Goal: Find contact information: Find contact information

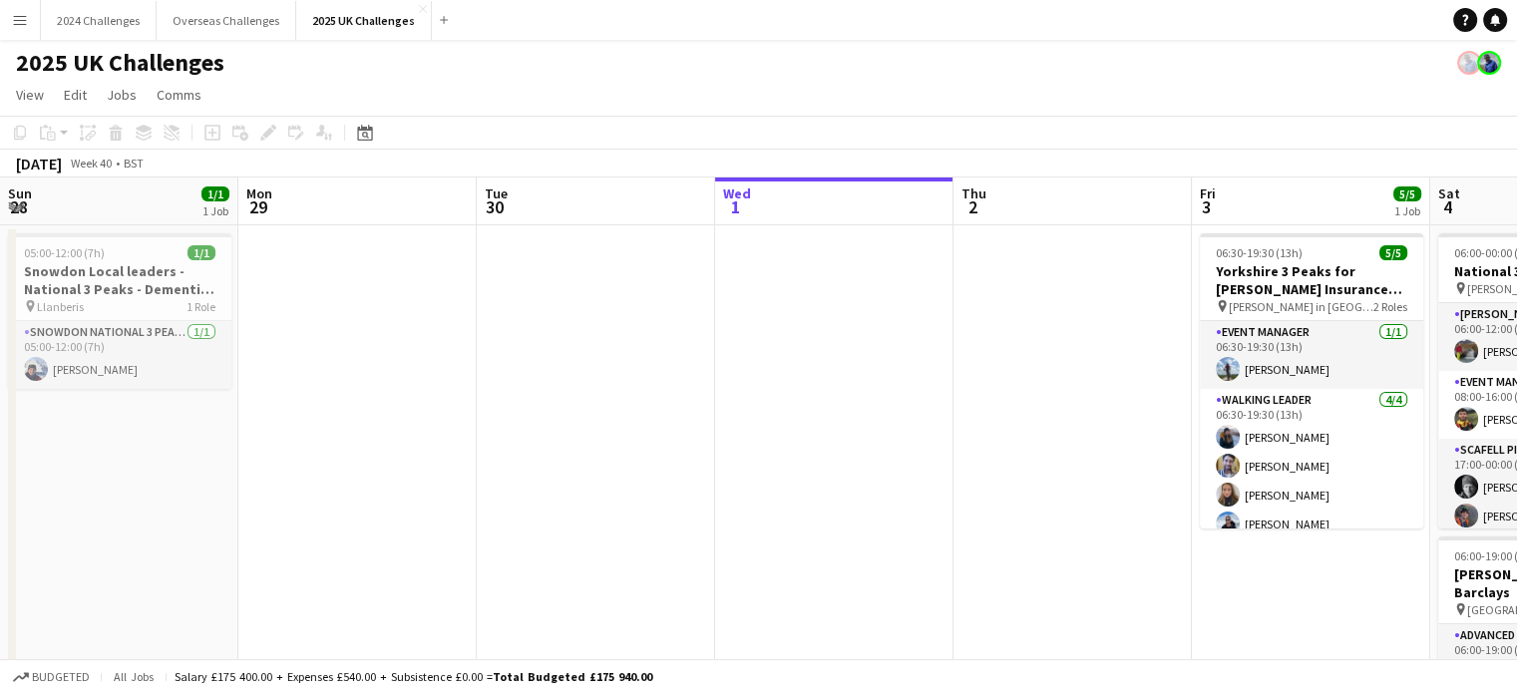
scroll to position [0, 477]
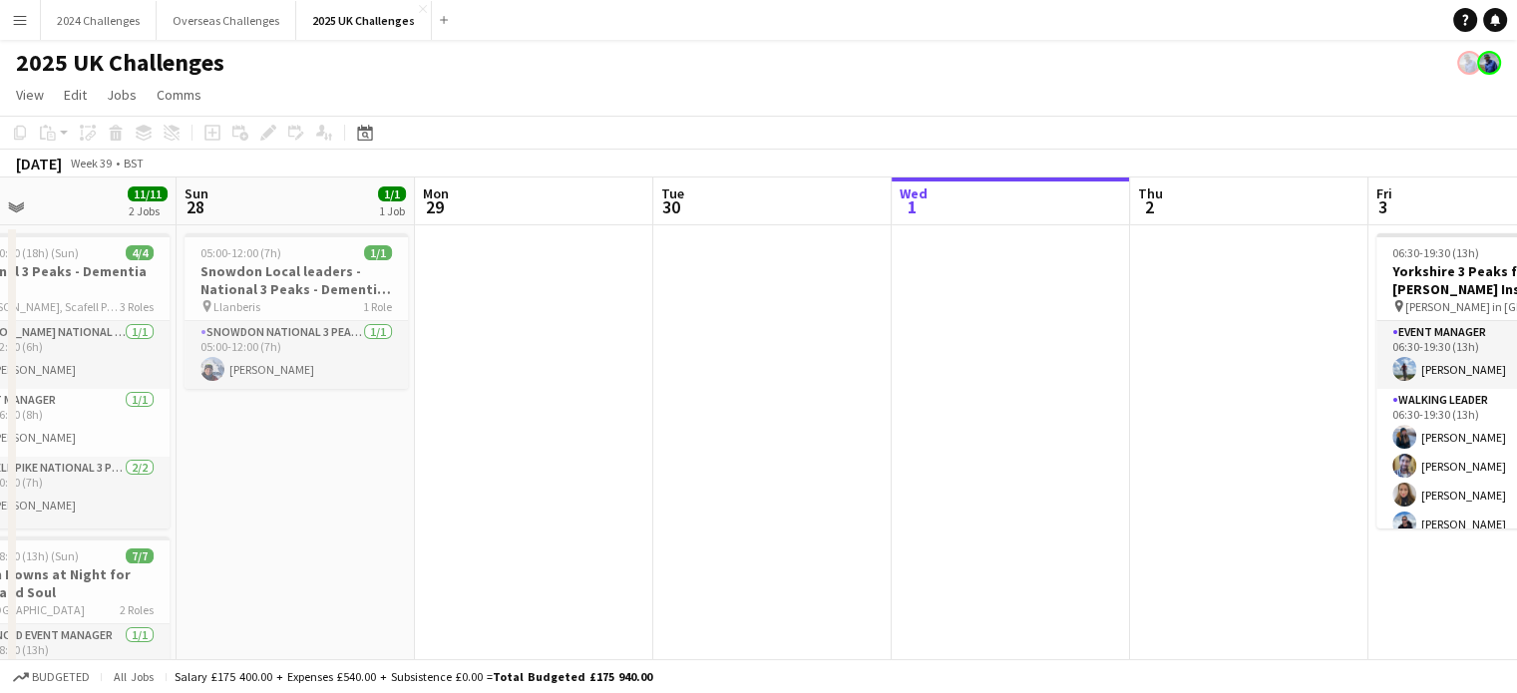
drag, startPoint x: 307, startPoint y: 303, endPoint x: 950, endPoint y: 328, distance: 643.6
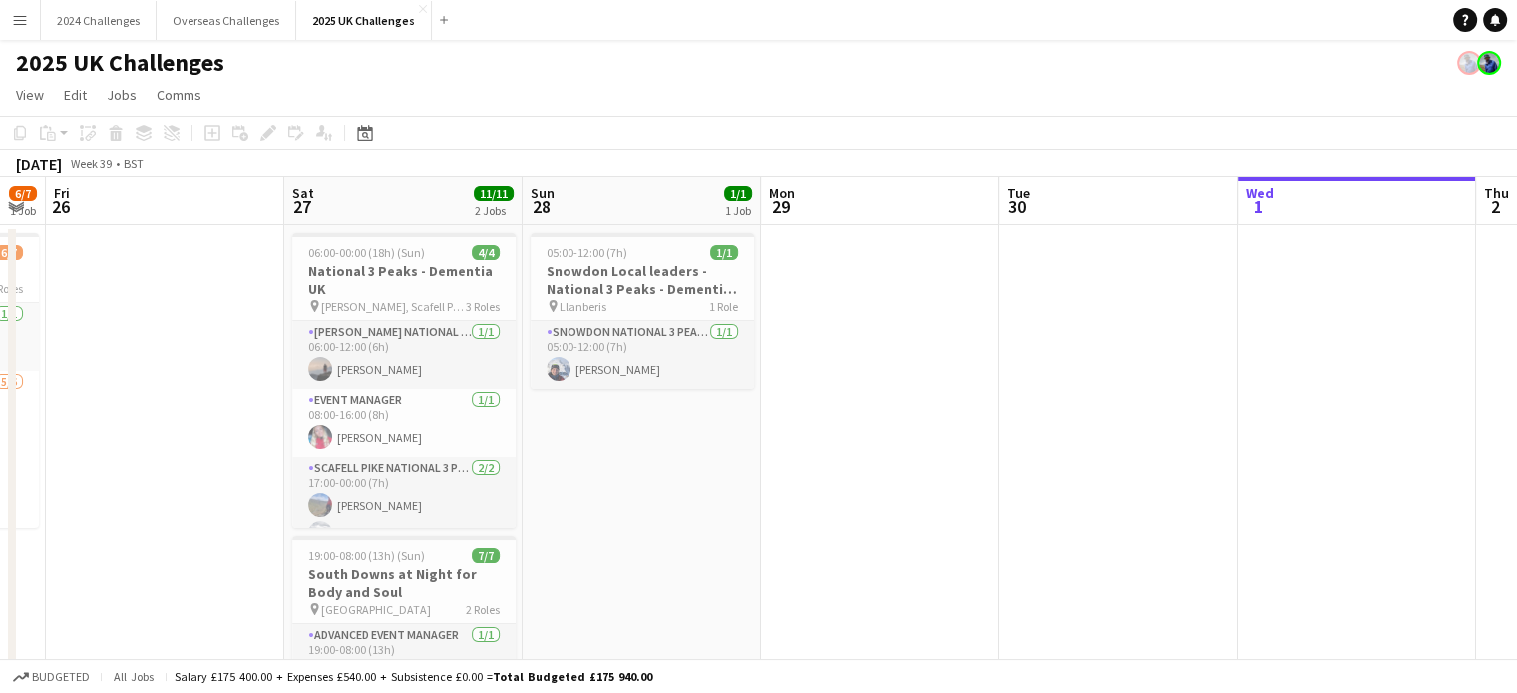
drag, startPoint x: 735, startPoint y: 358, endPoint x: 1173, endPoint y: 351, distance: 437.8
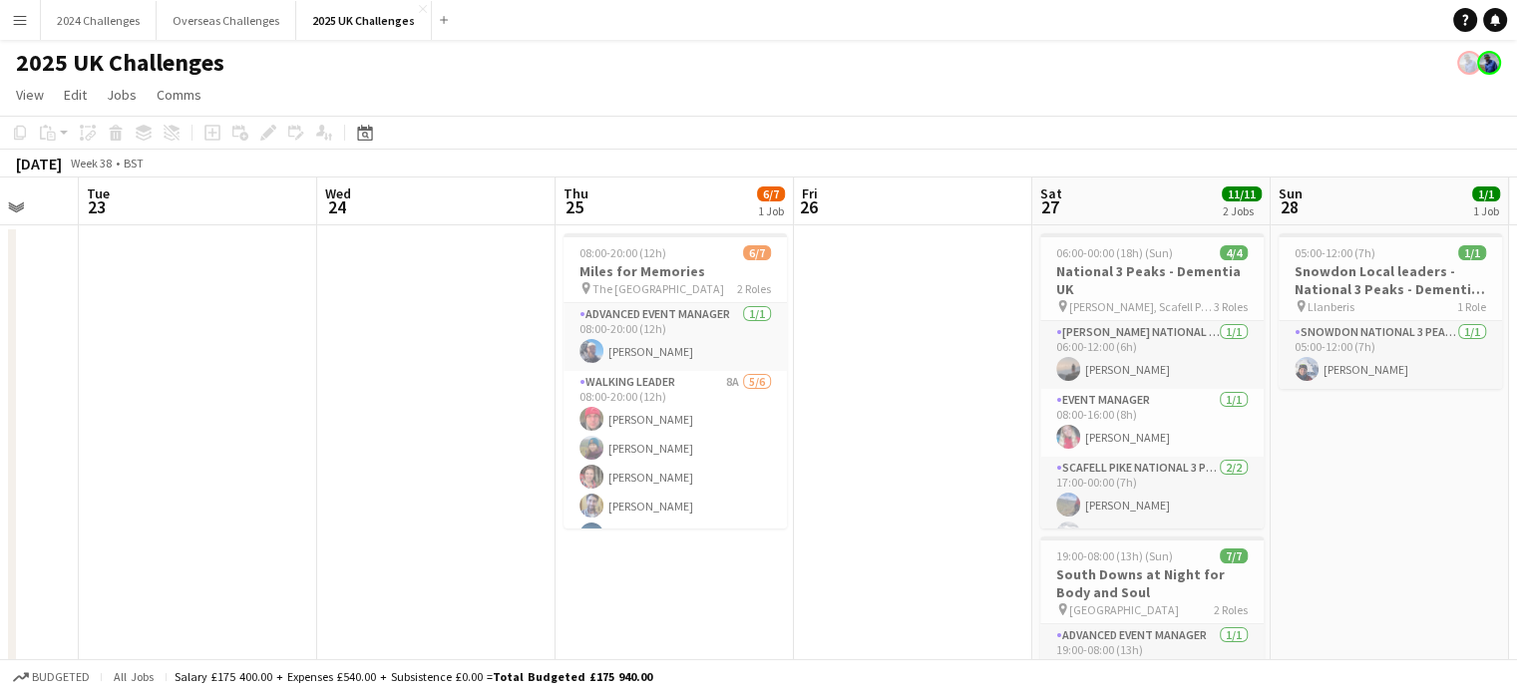
drag, startPoint x: 300, startPoint y: 380, endPoint x: 1046, endPoint y: 378, distance: 745.8
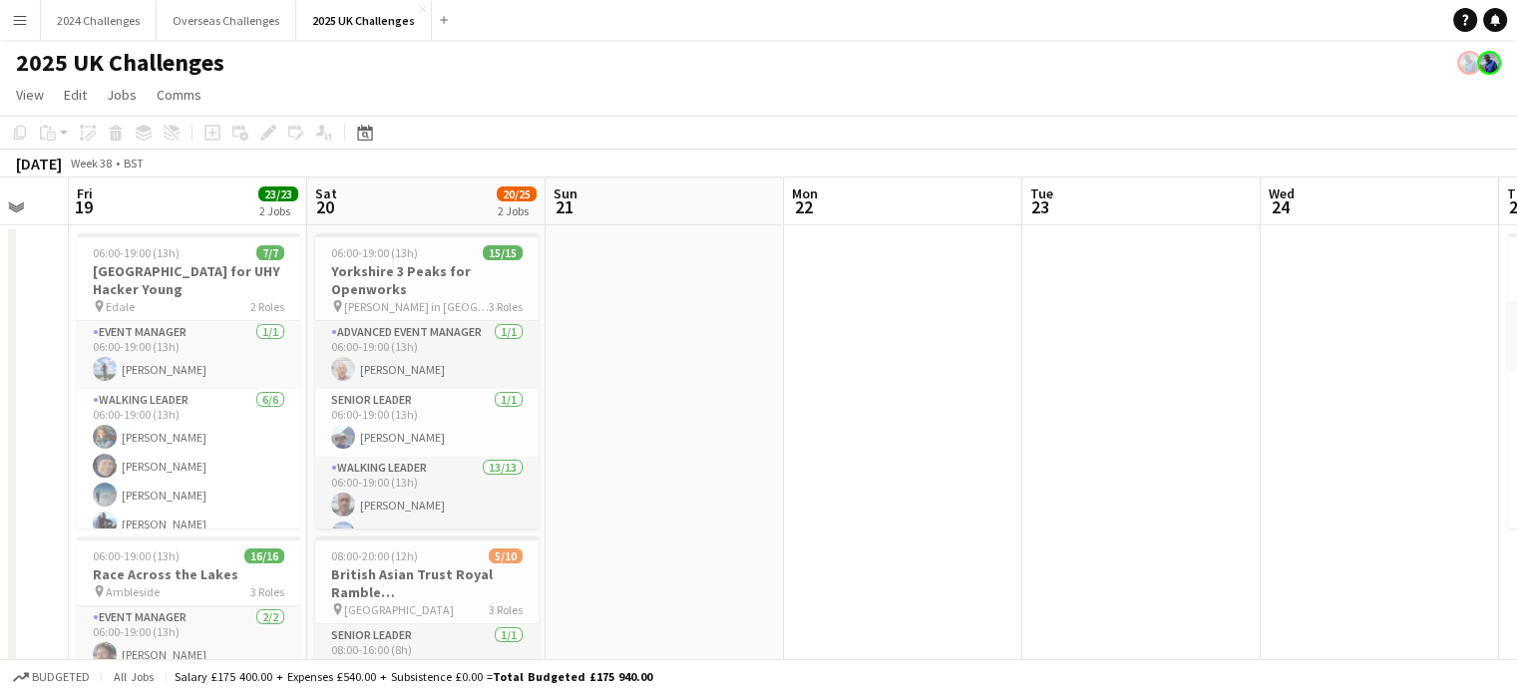
drag, startPoint x: 383, startPoint y: 423, endPoint x: 1054, endPoint y: 412, distance: 671.1
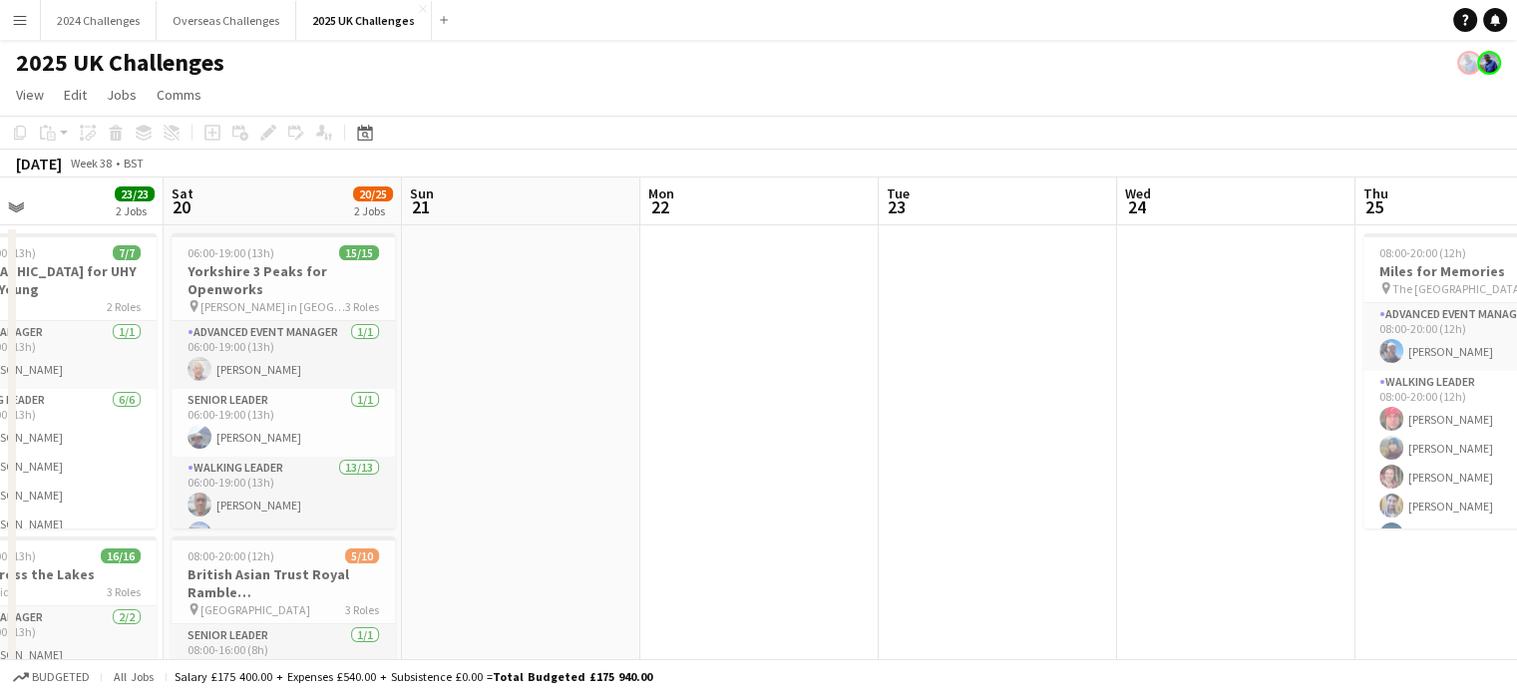
drag, startPoint x: 806, startPoint y: 434, endPoint x: 959, endPoint y: 431, distance: 153.6
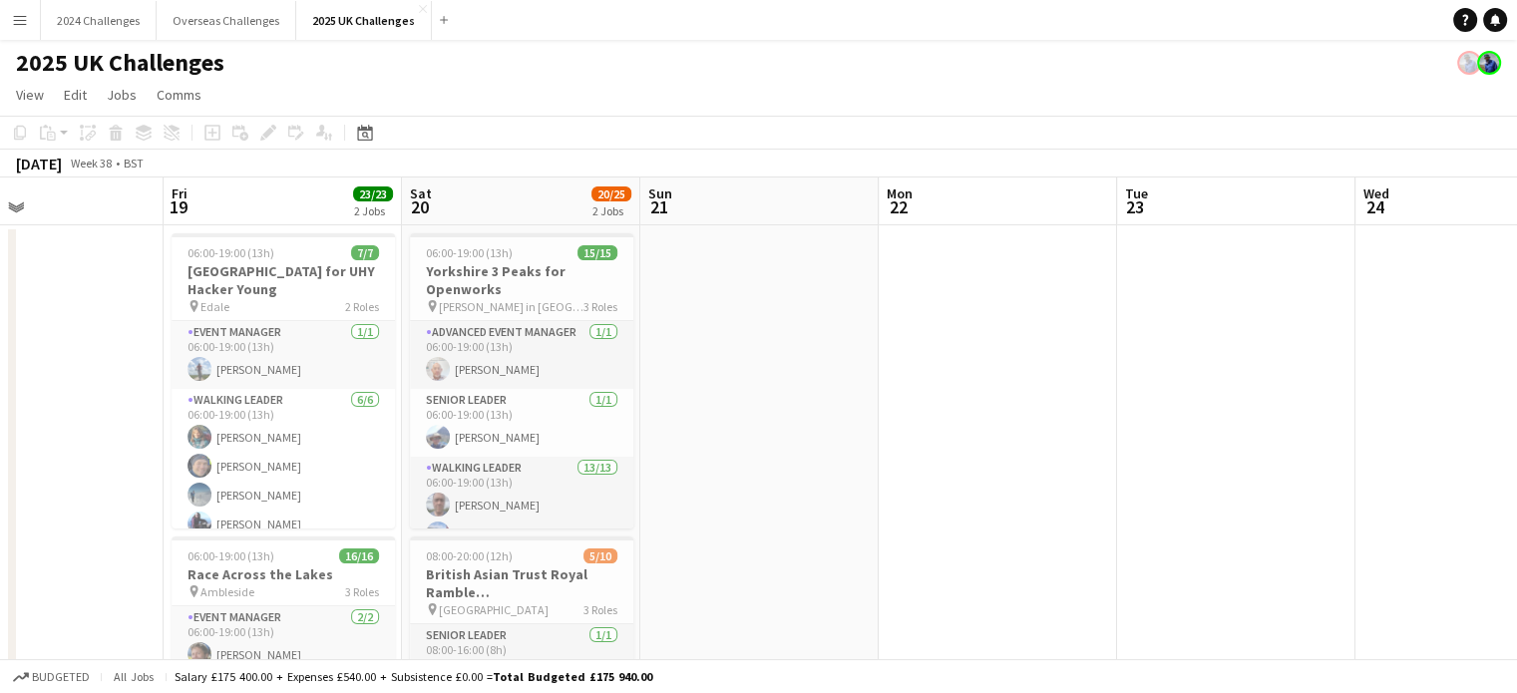
scroll to position [0, 492]
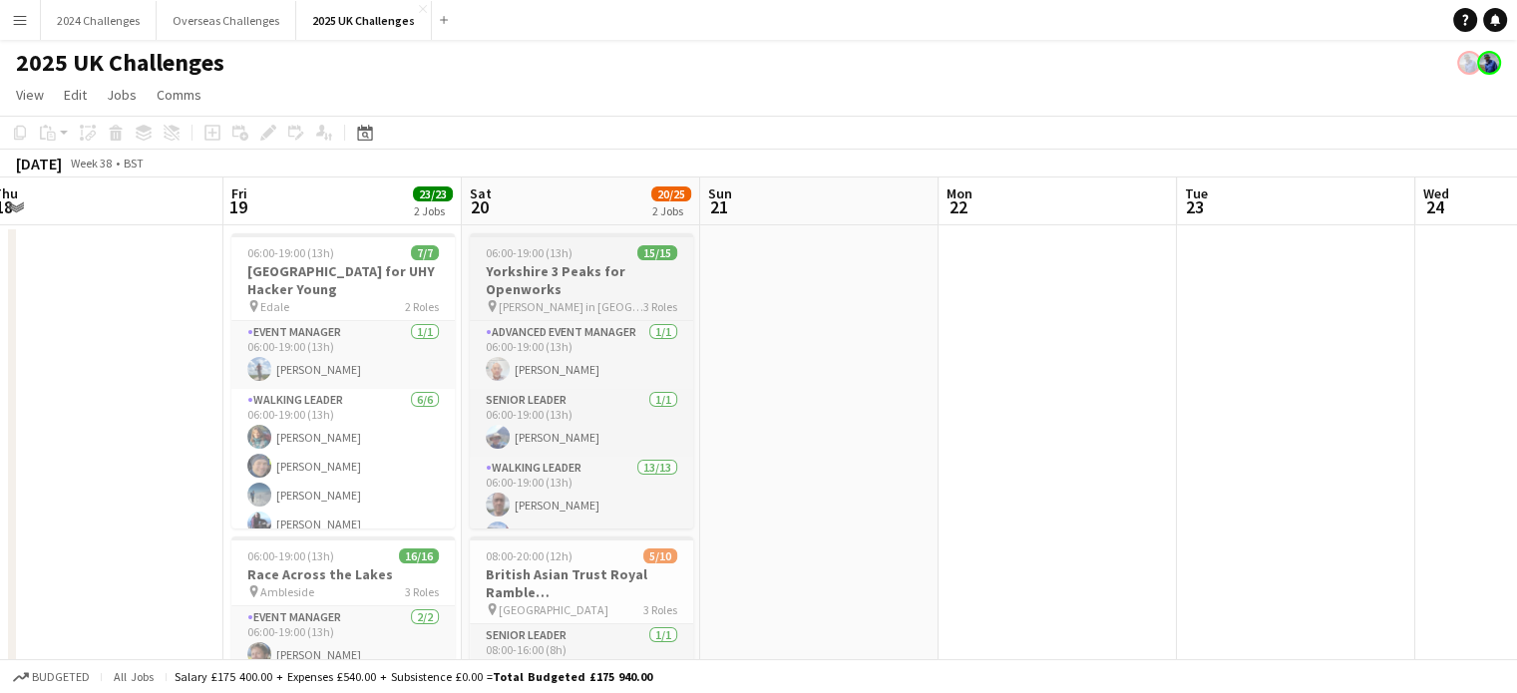
click at [541, 292] on h3 "Yorkshire 3 Peaks for Openworks" at bounding box center [581, 280] width 223 height 36
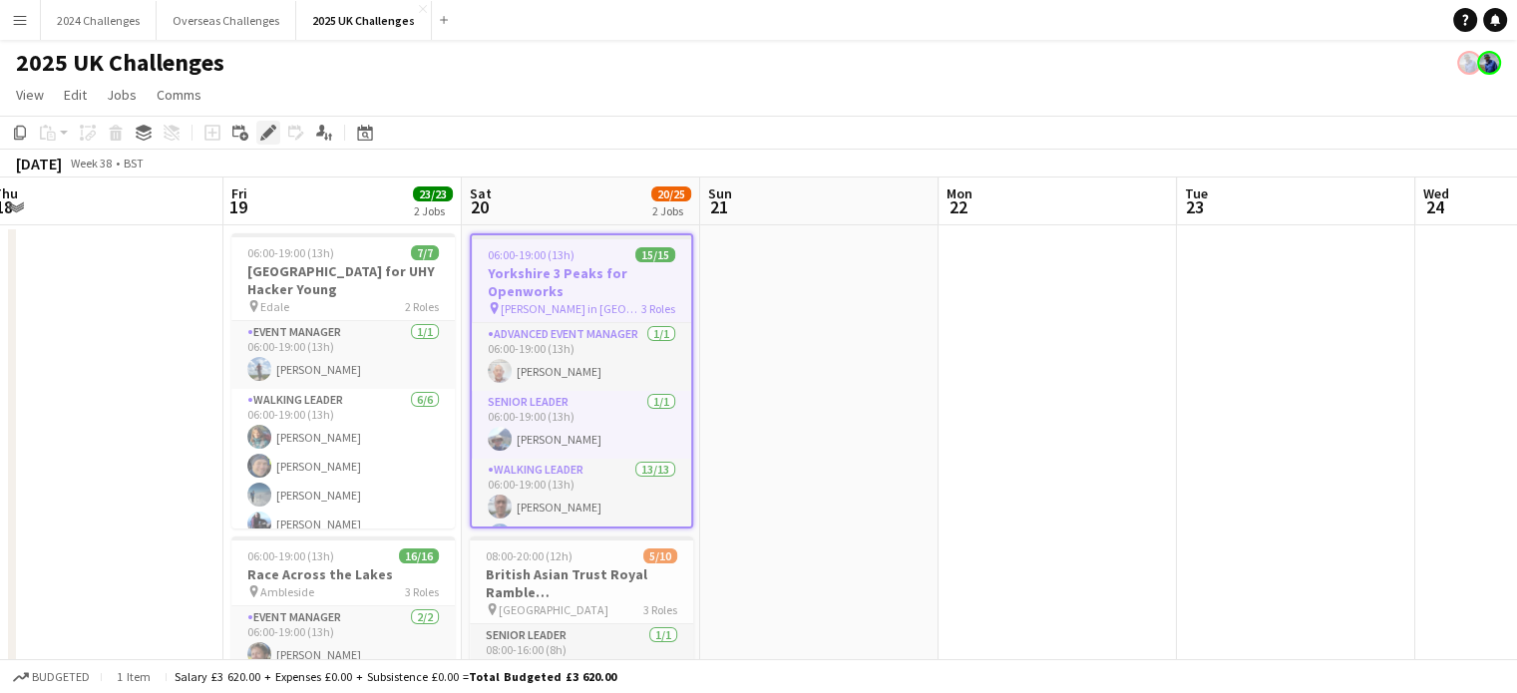
click at [268, 127] on icon "Edit" at bounding box center [268, 133] width 16 height 16
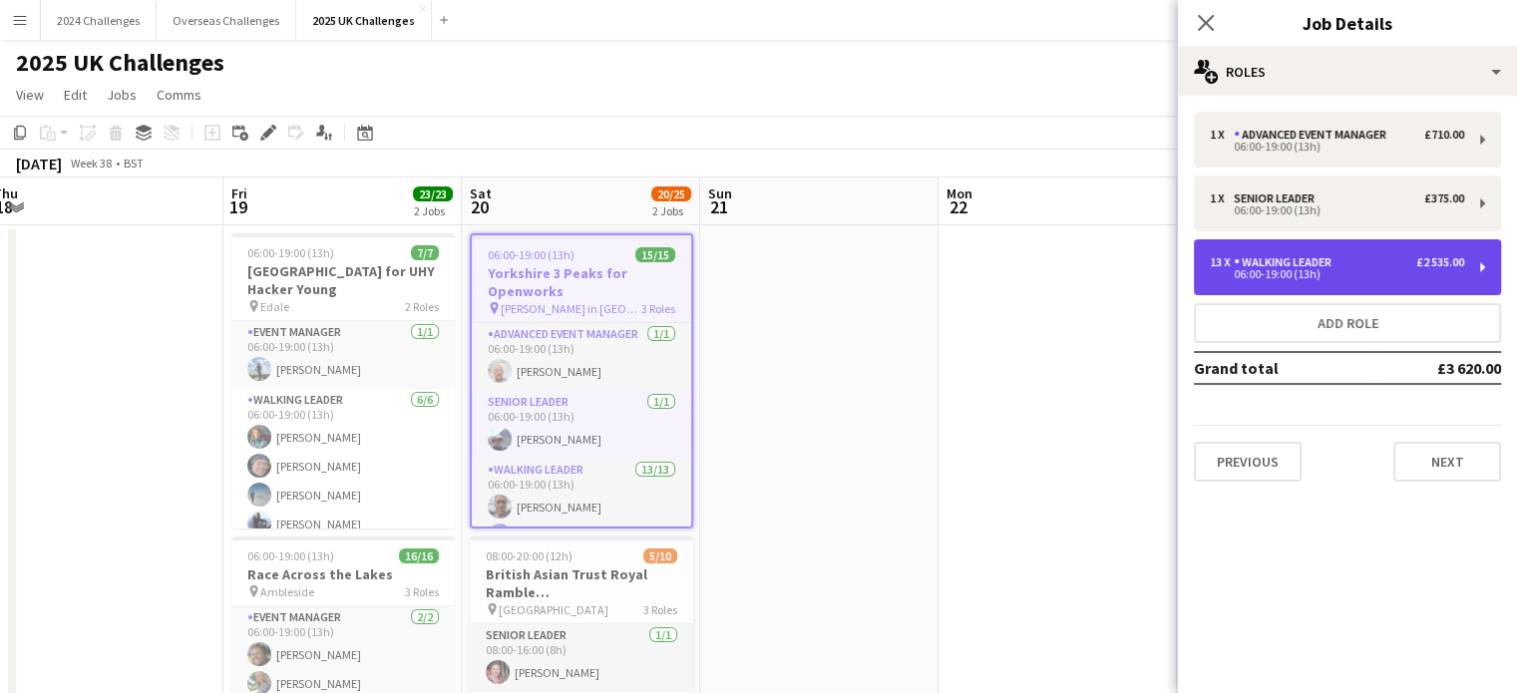
click at [1308, 258] on div "Walking Leader" at bounding box center [1286, 262] width 106 height 14
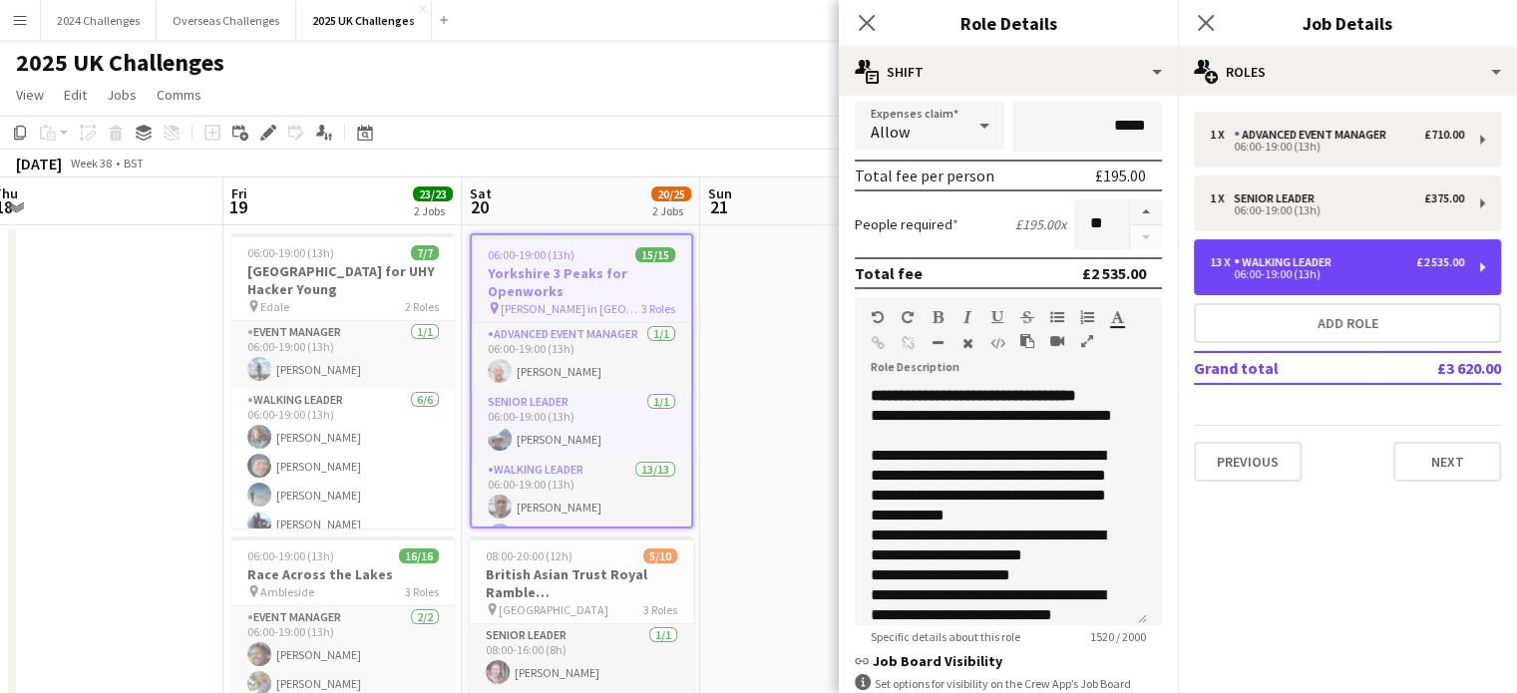
scroll to position [598, 0]
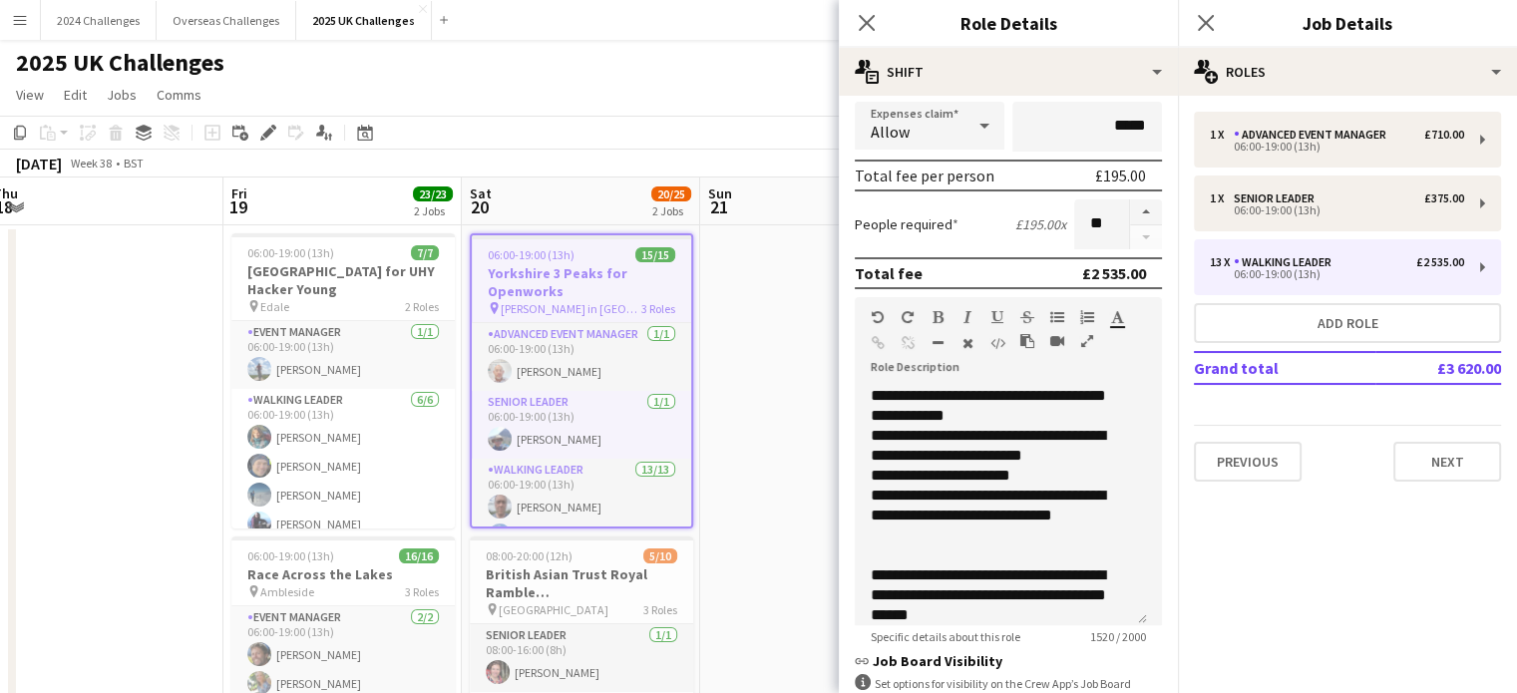
click at [681, 94] on app-page-menu "View Day view expanded Day view collapsed Month view Date picker Jump to [DATE]…" at bounding box center [758, 97] width 1517 height 38
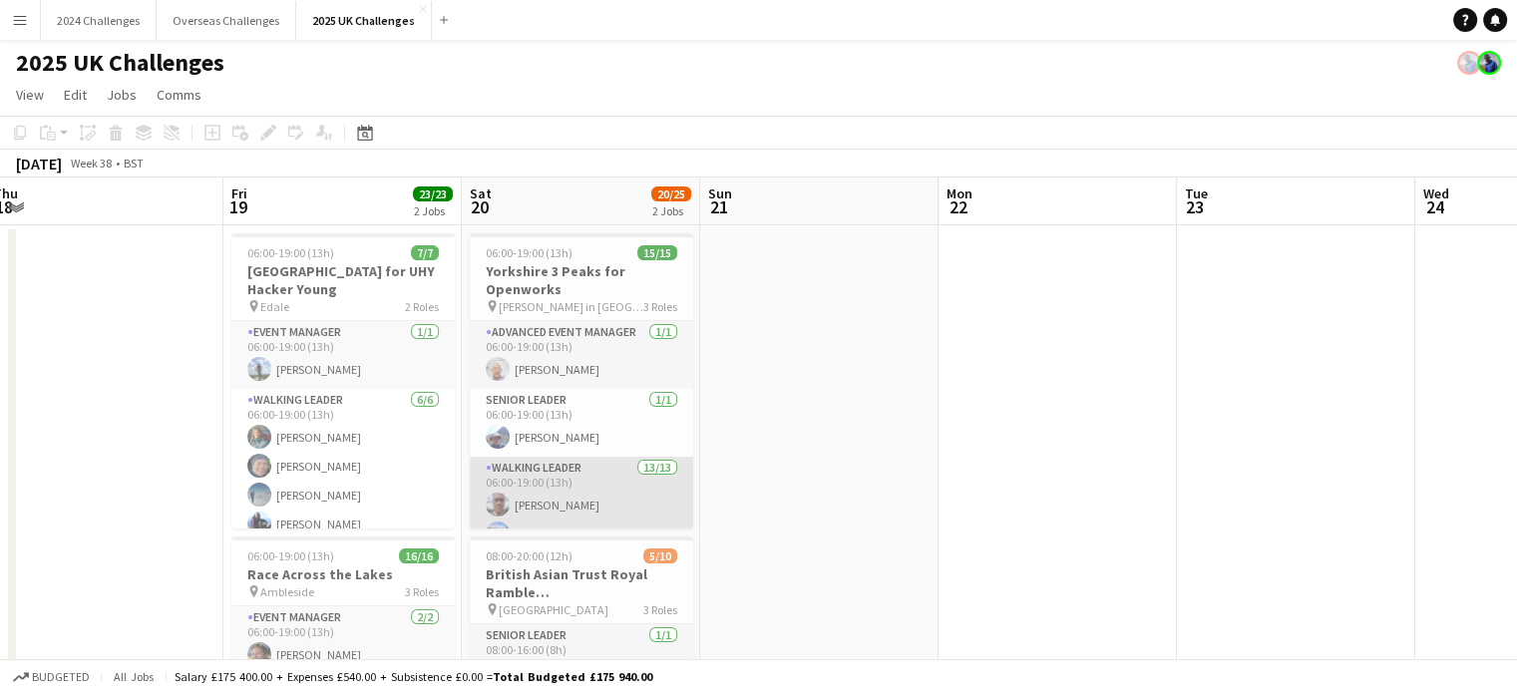
scroll to position [100, 0]
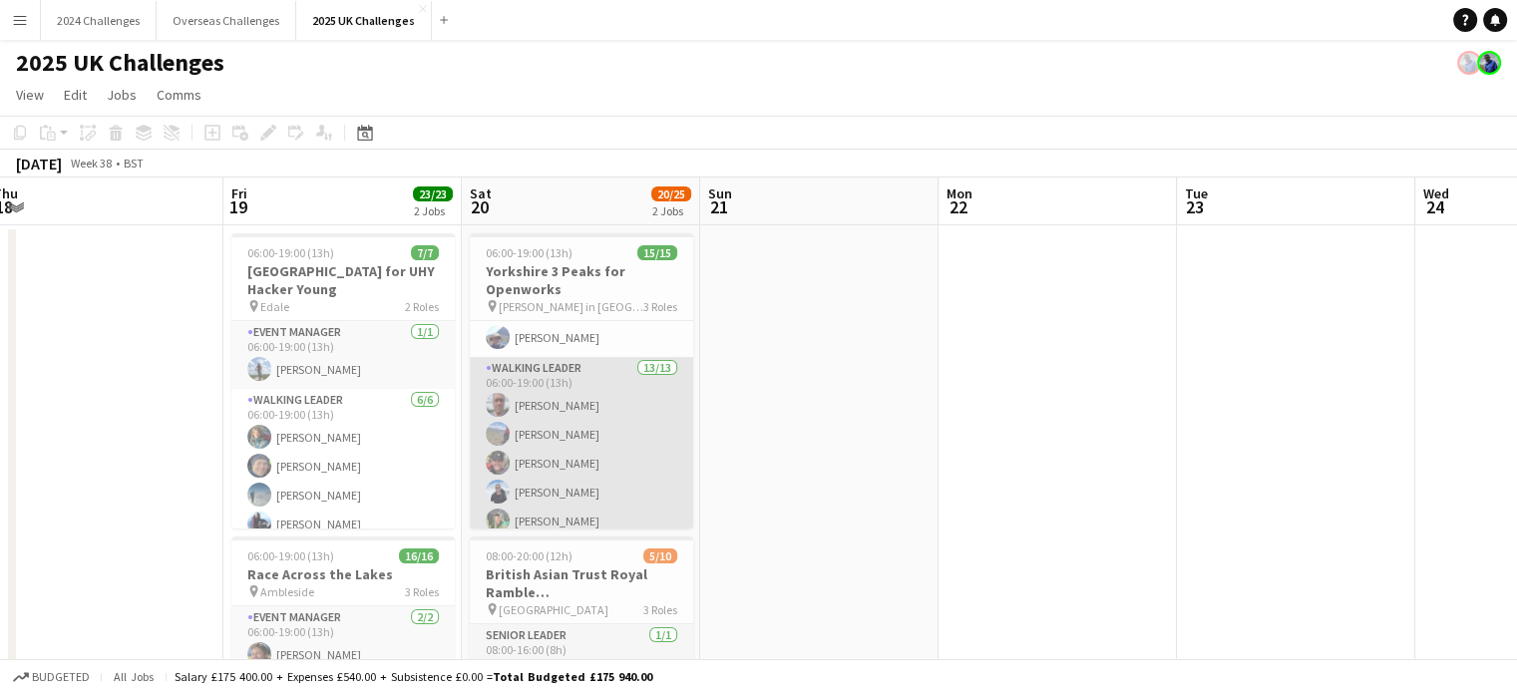
click at [581, 402] on app-card-role "Walking Leader 13/13 06:00-19:00 (13h) [PERSON_NAME] [PERSON_NAME] [PERSON_NAME…" at bounding box center [581, 564] width 223 height 415
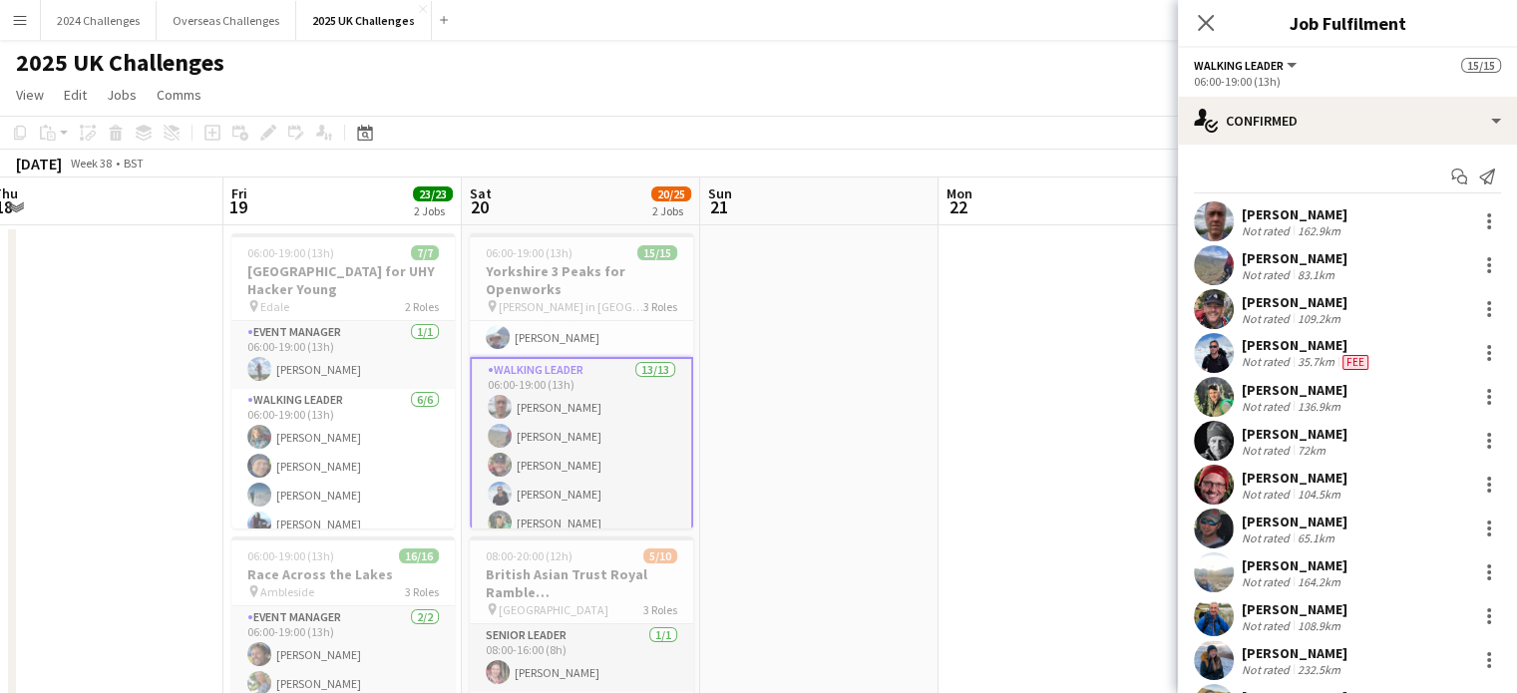
click at [1292, 218] on div "[PERSON_NAME]" at bounding box center [1294, 214] width 106 height 18
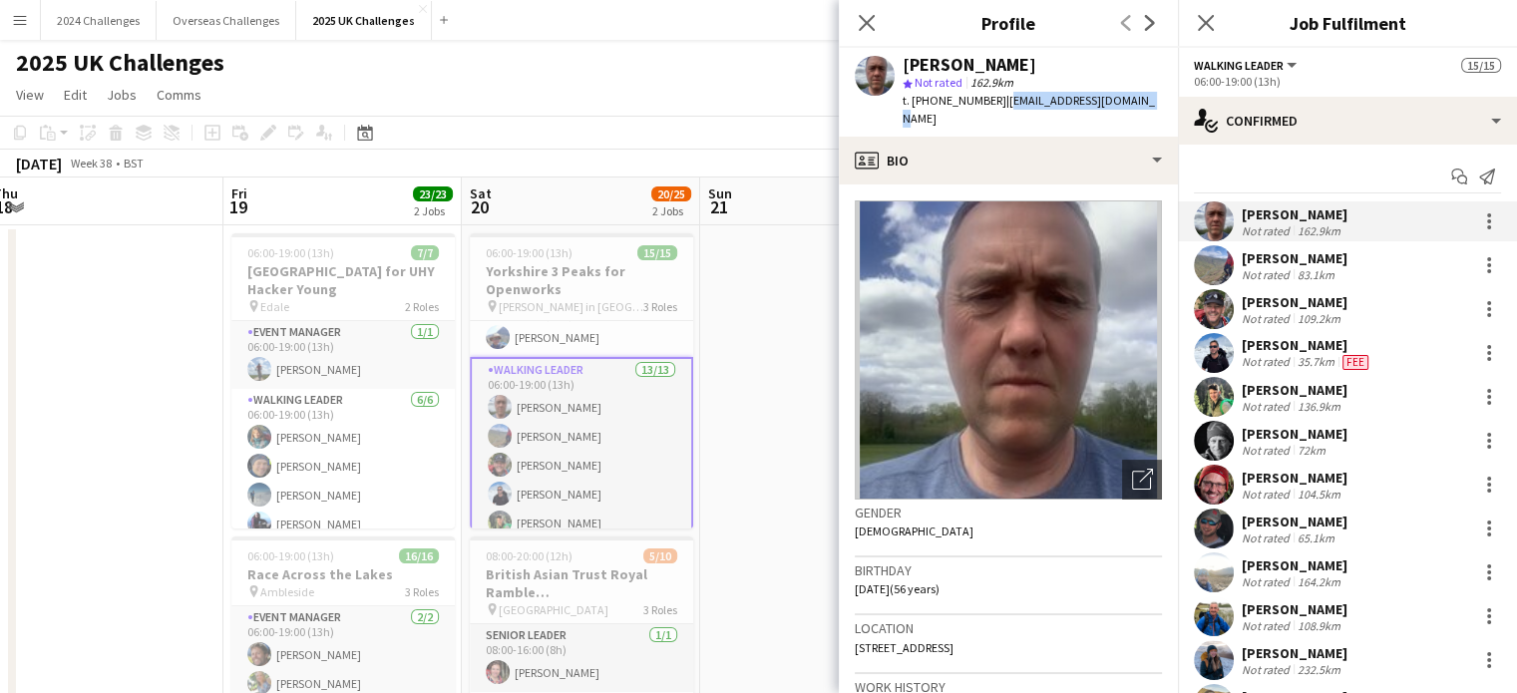
drag, startPoint x: 1135, startPoint y: 100, endPoint x: 997, endPoint y: 100, distance: 137.6
click at [997, 100] on div "[PERSON_NAME] star Not rated 162.9km t. [PHONE_NUMBER] | [EMAIL_ADDRESS][DOMAIN…" at bounding box center [1008, 92] width 339 height 89
copy span "[EMAIL_ADDRESS][DOMAIN_NAME]"
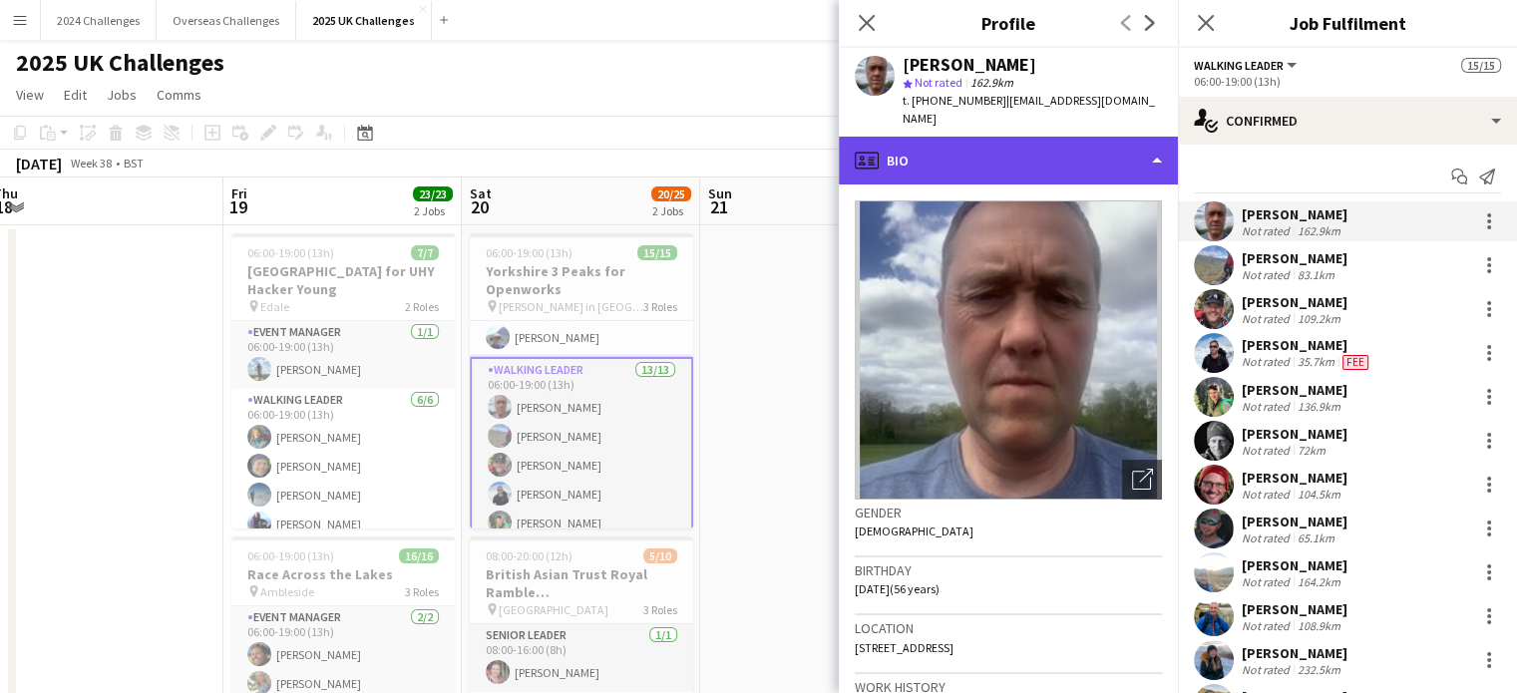
click at [1141, 148] on div "profile Bio" at bounding box center [1008, 161] width 339 height 48
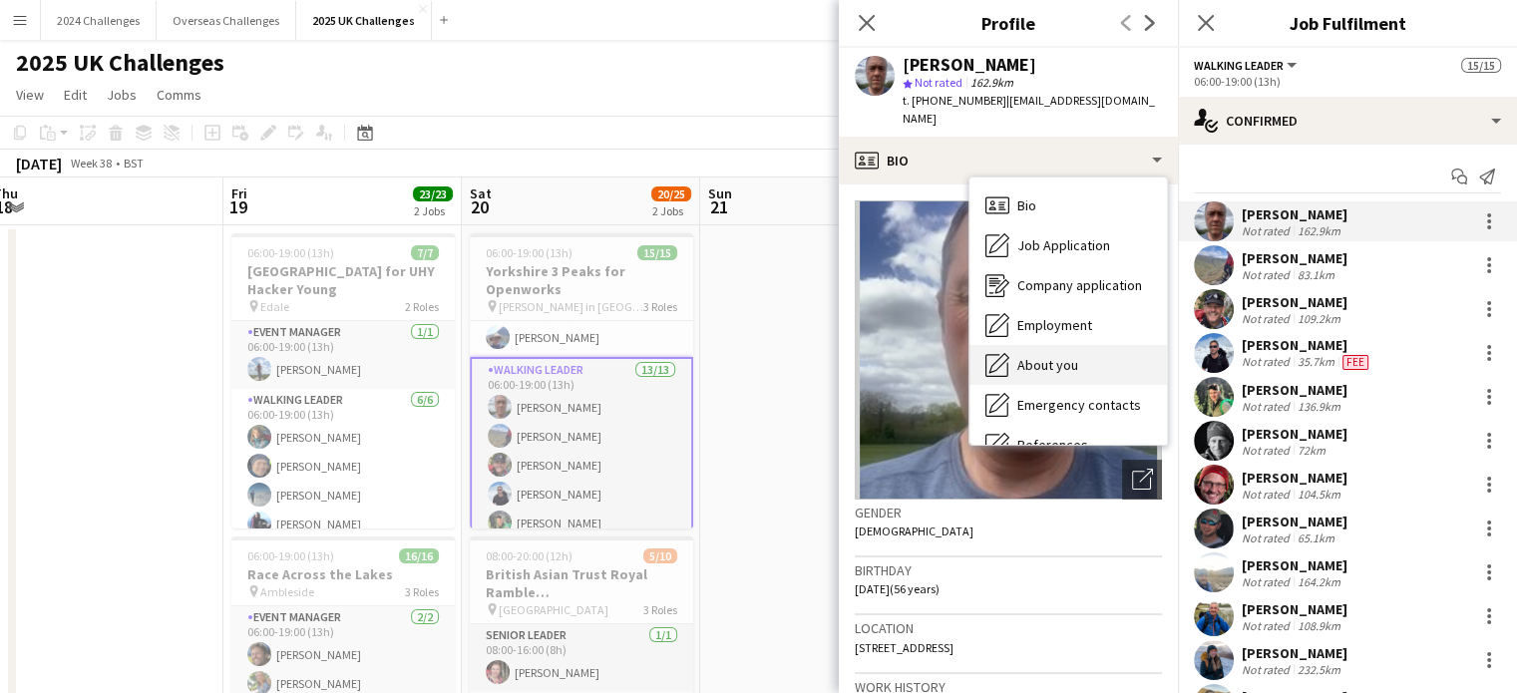
click at [1066, 345] on div "About you About you" at bounding box center [1067, 365] width 197 height 40
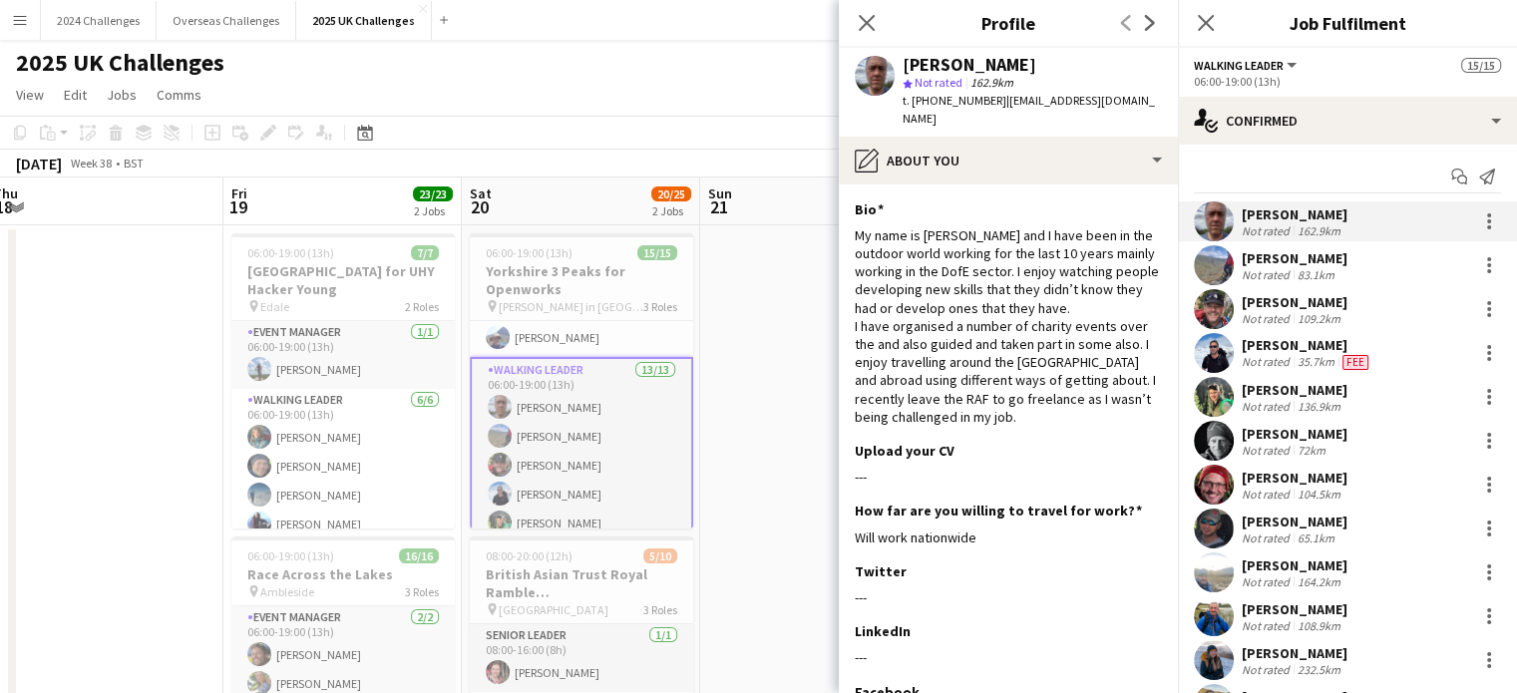
click at [698, 95] on app-page-menu "View Day view expanded Day view collapsed Month view Date picker Jump to [DATE]…" at bounding box center [758, 97] width 1517 height 38
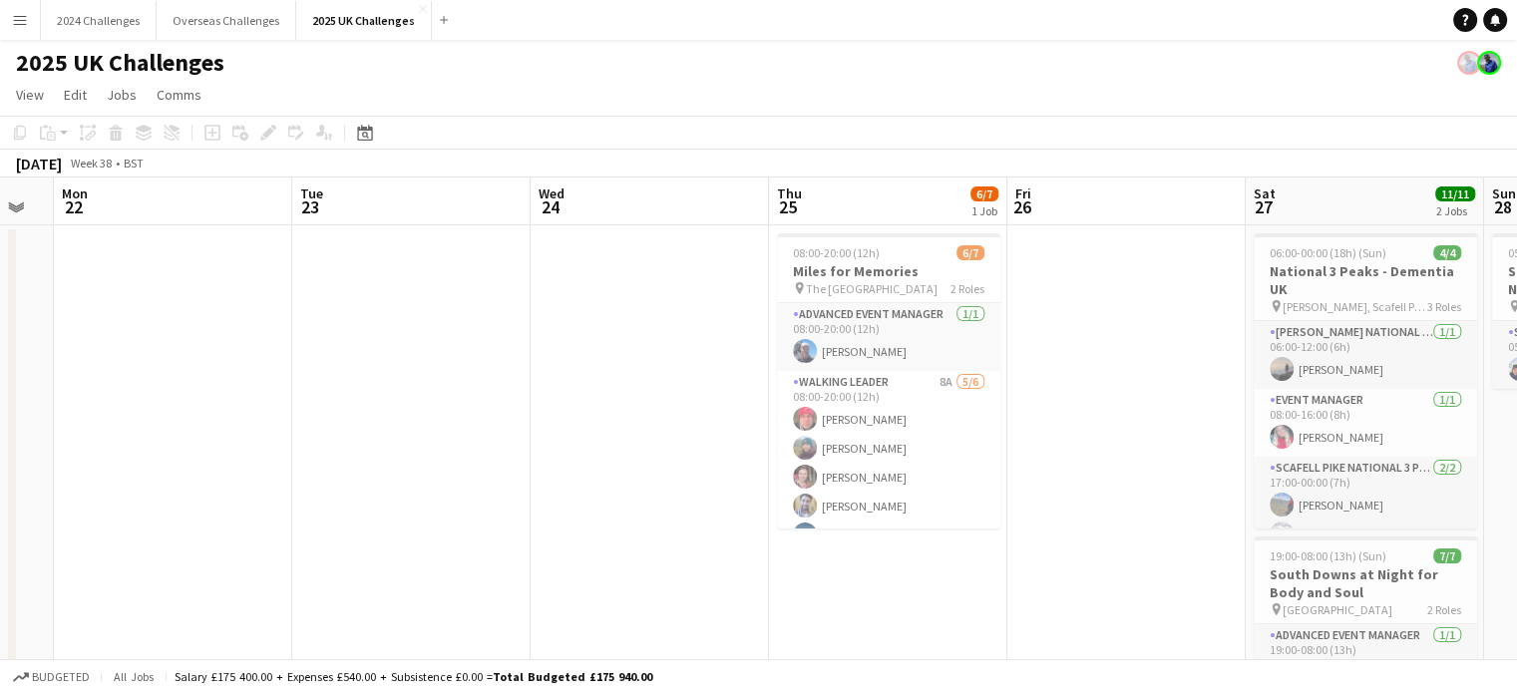
drag, startPoint x: 1085, startPoint y: 417, endPoint x: 310, endPoint y: 456, distance: 775.7
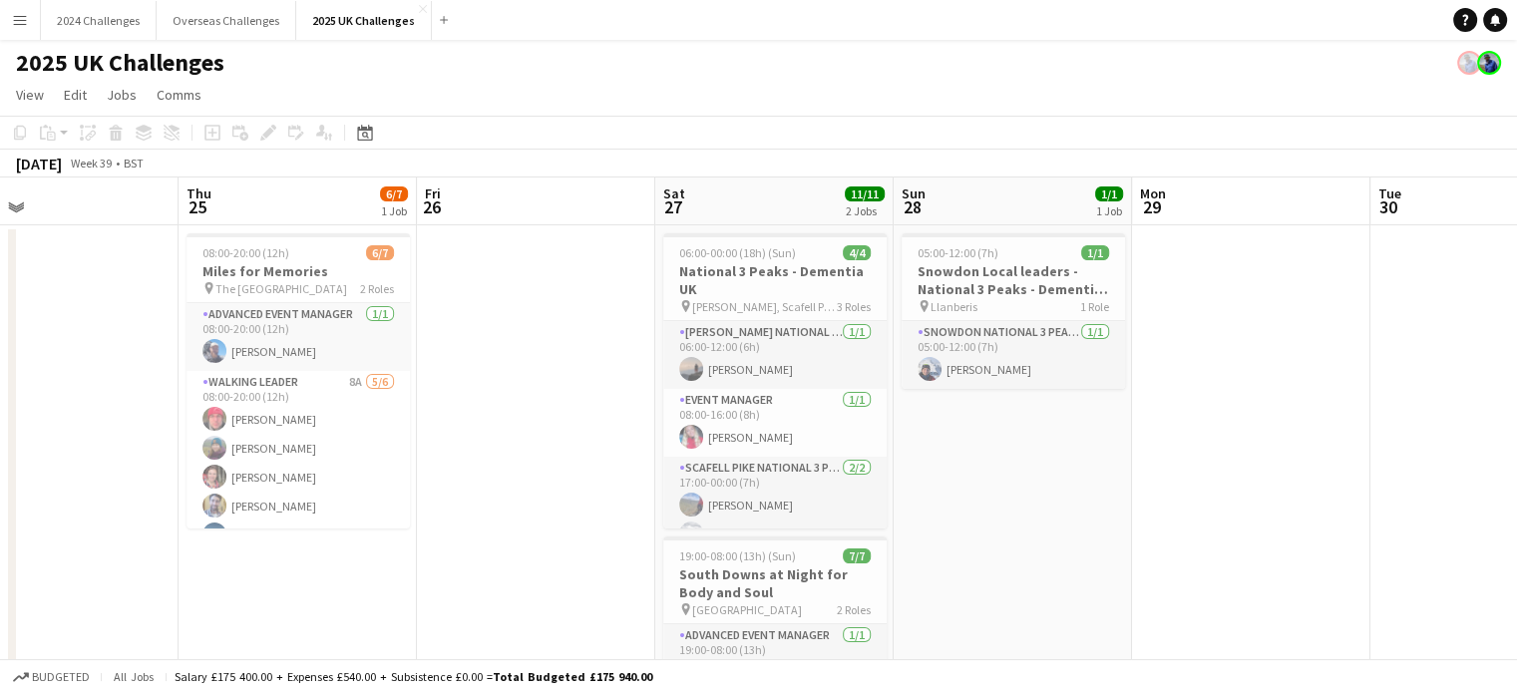
scroll to position [0, 558]
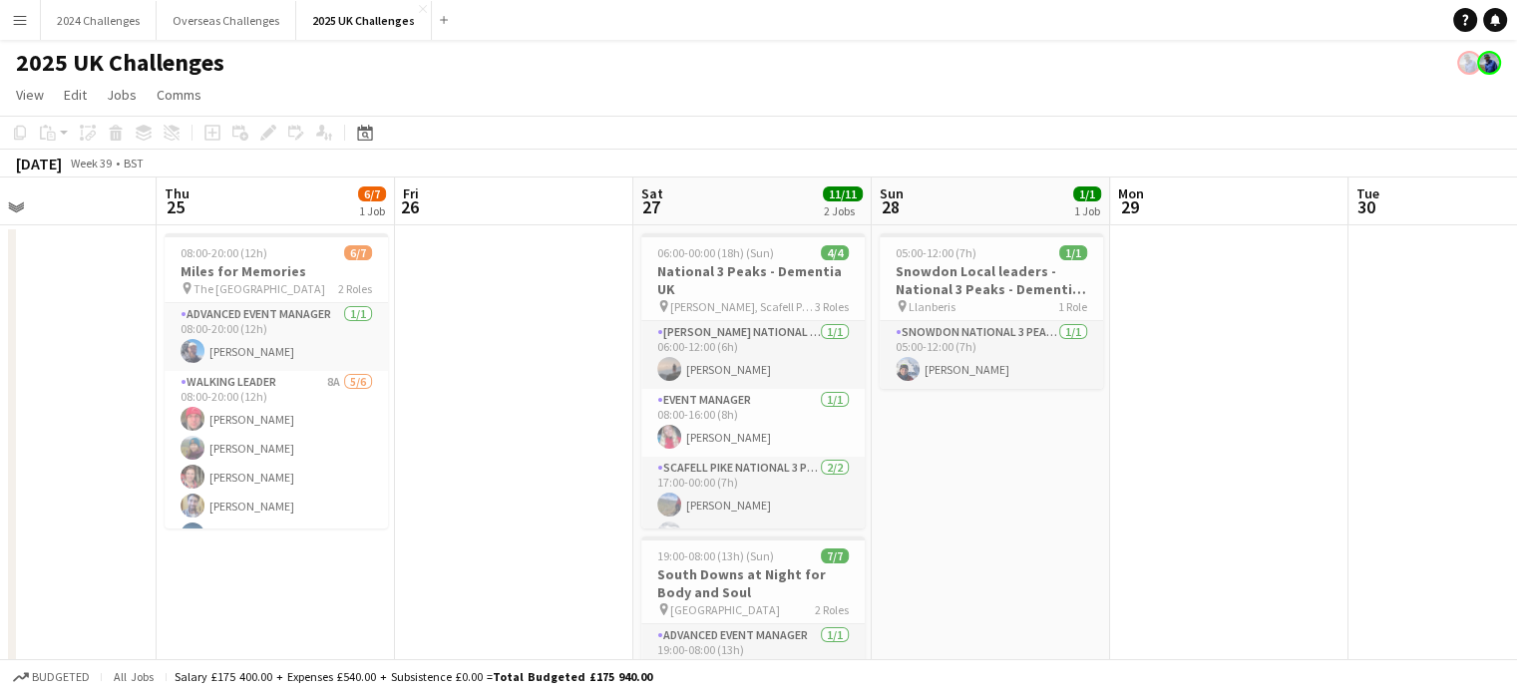
drag, startPoint x: 1093, startPoint y: 502, endPoint x: 486, endPoint y: 512, distance: 607.3
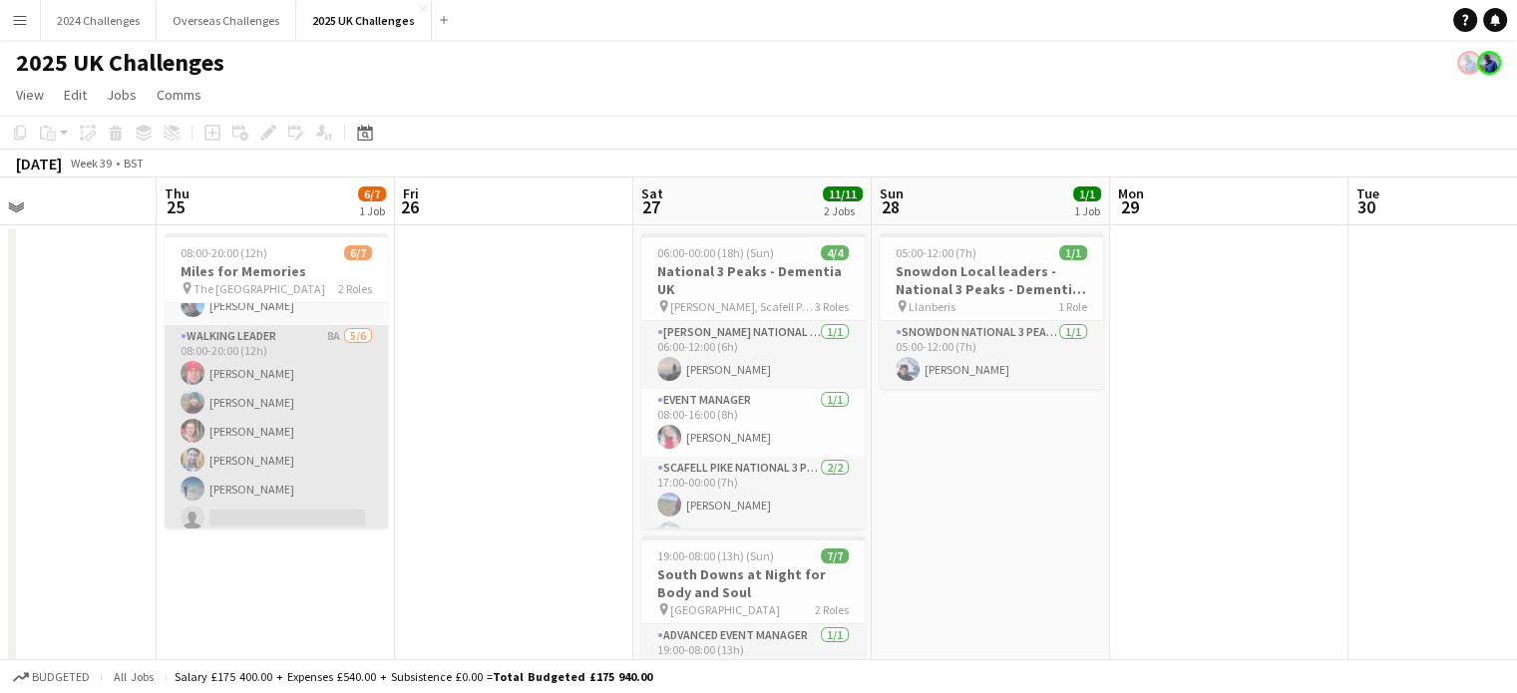
scroll to position [54, 0]
